Goal: Task Accomplishment & Management: Use online tool/utility

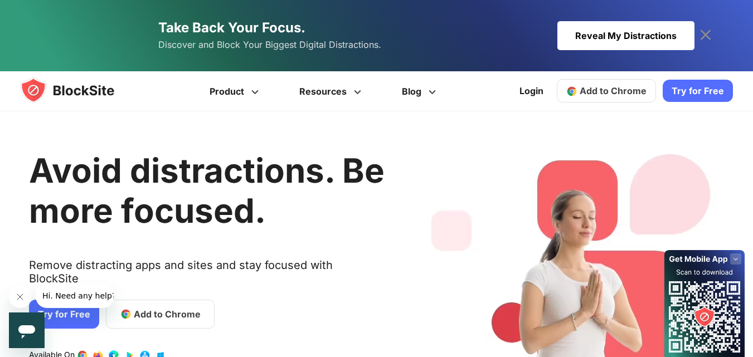
click at [543, 28] on link "Take Back Your Focus. Discover and Block Your Biggest Digital Distractions. Rev…" at bounding box center [376, 35] width 635 height 71
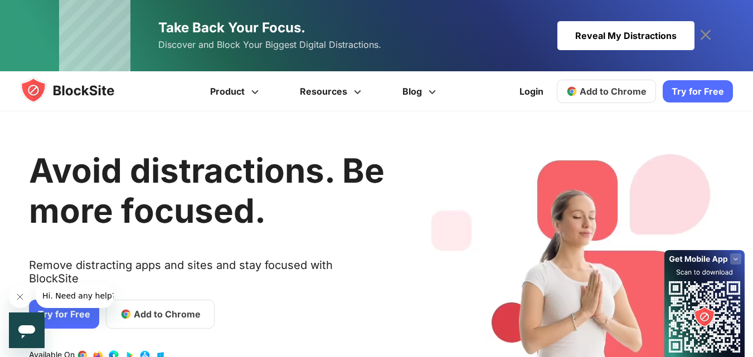
click at [82, 101] on img at bounding box center [78, 90] width 116 height 27
click at [524, 96] on link "Login" at bounding box center [531, 91] width 37 height 27
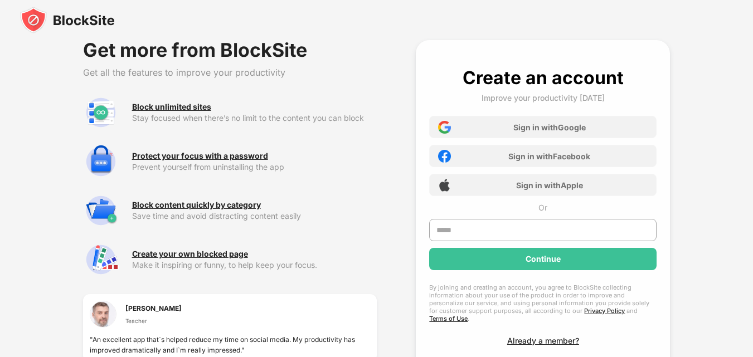
click at [98, 24] on img at bounding box center [67, 20] width 95 height 27
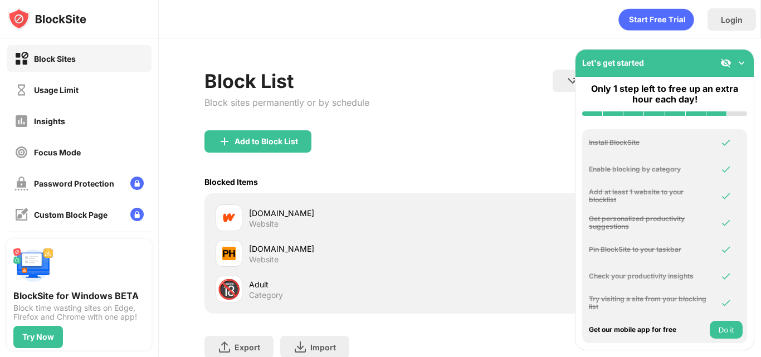
click at [739, 63] on img at bounding box center [741, 62] width 11 height 11
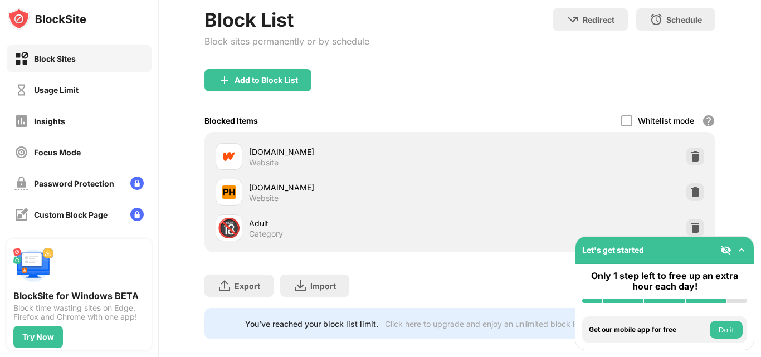
scroll to position [83, 0]
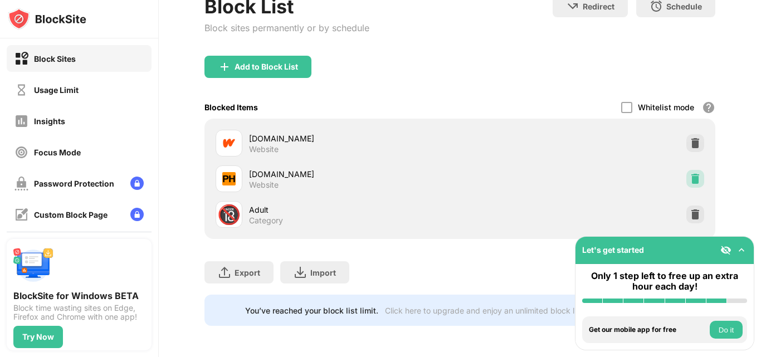
click at [690, 173] on img at bounding box center [695, 178] width 11 height 11
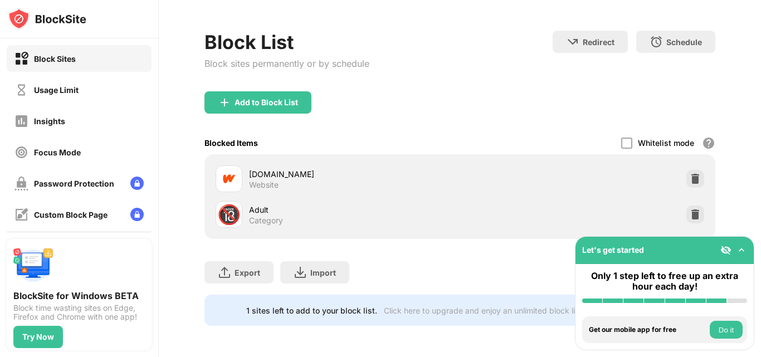
scroll to position [47, 0]
click at [688, 215] on div "🔞 Adult Category" at bounding box center [460, 215] width 498 height 36
click at [690, 209] on img at bounding box center [695, 214] width 11 height 11
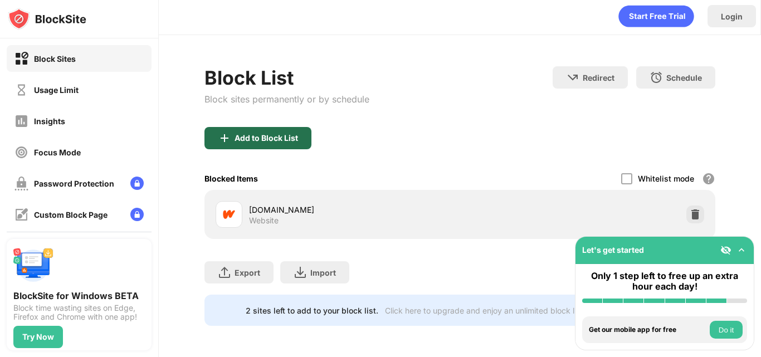
click at [287, 134] on div "Add to Block List" at bounding box center [267, 138] width 64 height 9
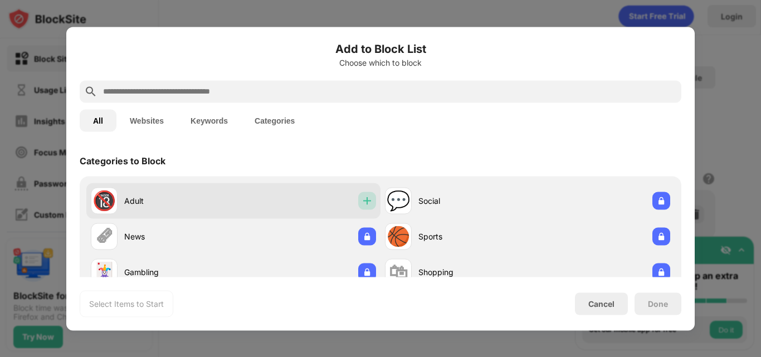
click at [366, 195] on div at bounding box center [367, 201] width 18 height 18
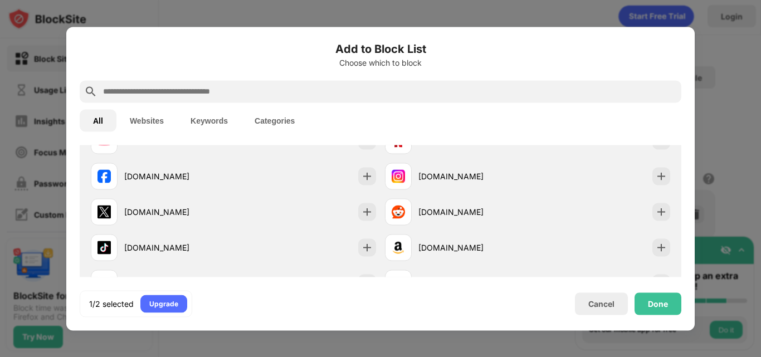
scroll to position [218, 0]
click at [661, 308] on div "Done" at bounding box center [658, 303] width 20 height 9
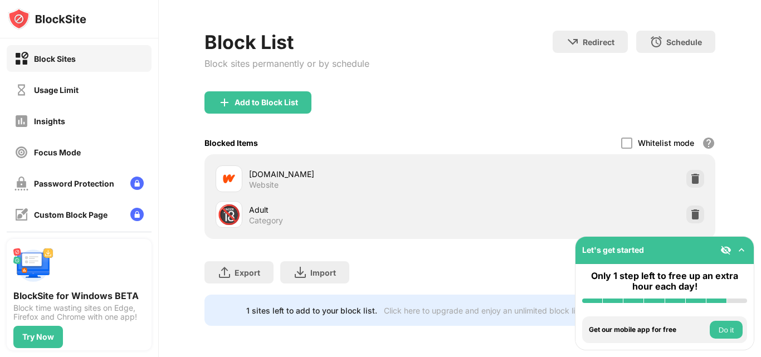
scroll to position [236, 0]
